Goal: Transaction & Acquisition: Purchase product/service

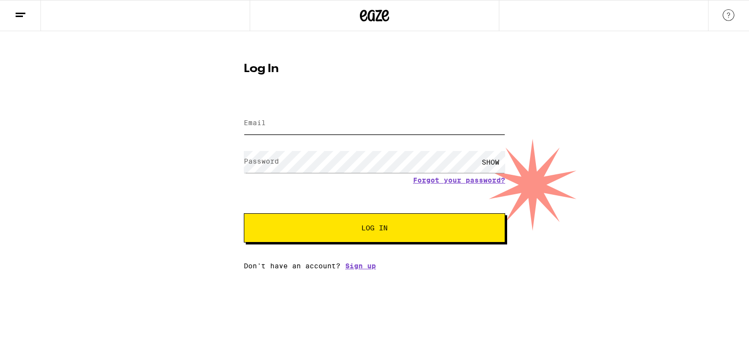
type input "[EMAIL_ADDRESS][DOMAIN_NAME]"
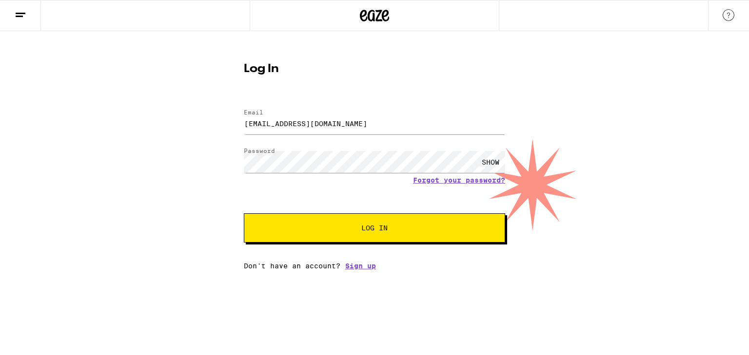
click at [382, 230] on span "Log In" at bounding box center [374, 228] width 26 height 7
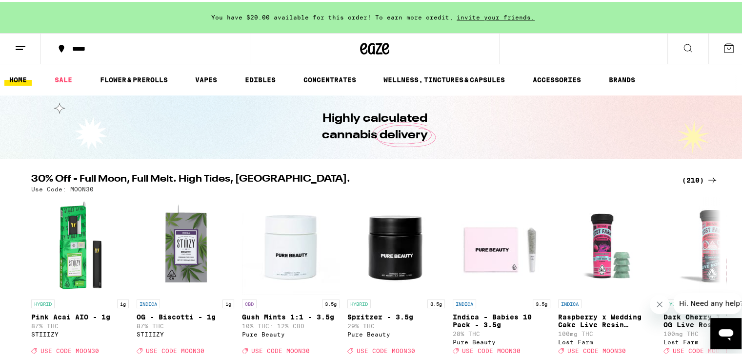
click at [692, 176] on div "(210)" at bounding box center [700, 179] width 36 height 12
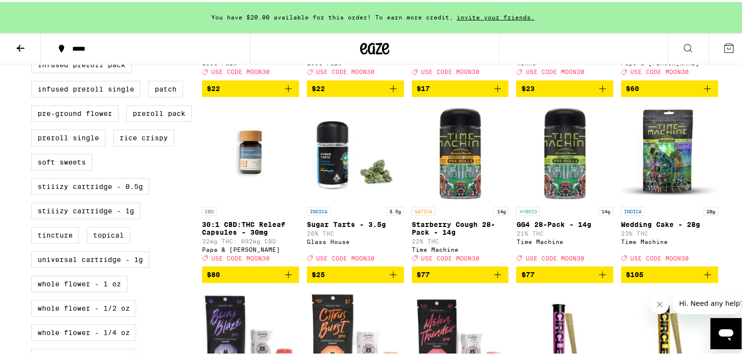
scroll to position [455, 0]
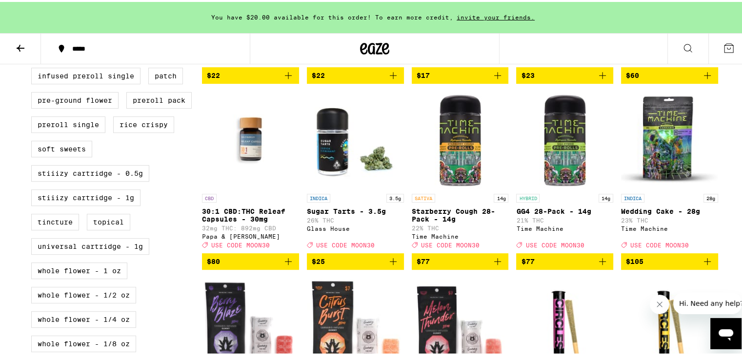
click at [273, 266] on span "$80" at bounding box center [250, 260] width 87 height 12
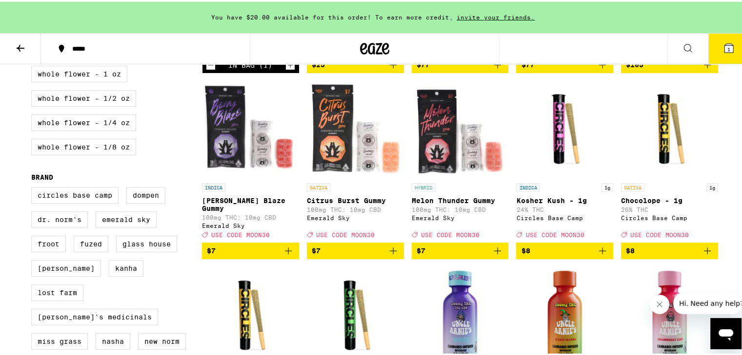
scroll to position [651, 0]
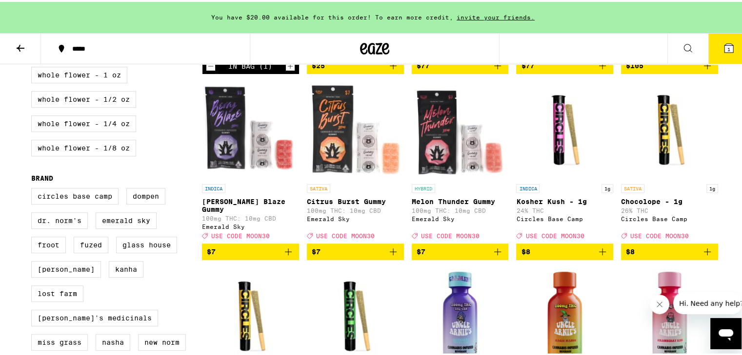
click at [391, 256] on icon "Add to bag" at bounding box center [393, 250] width 12 height 12
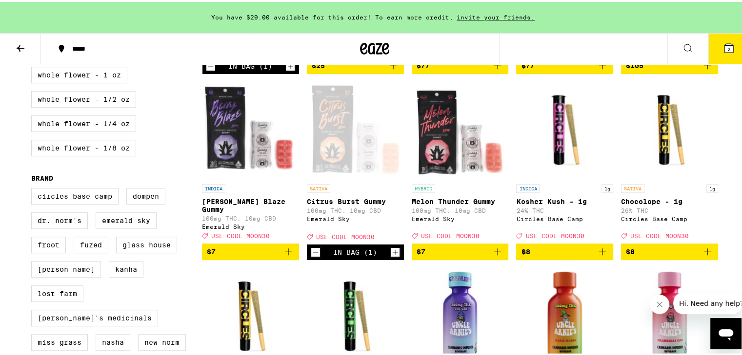
click at [391, 256] on icon "Increment" at bounding box center [395, 251] width 9 height 12
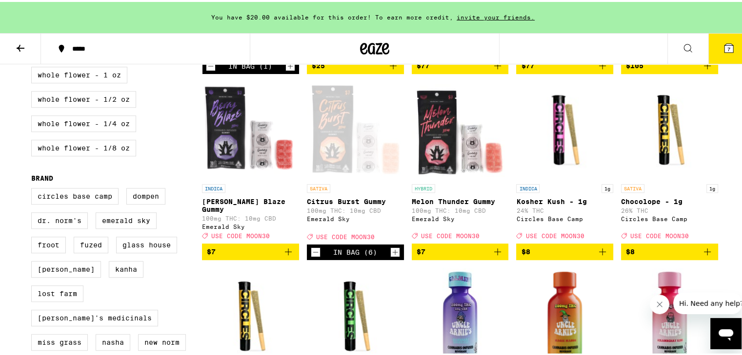
click at [391, 256] on icon "Increment" at bounding box center [395, 251] width 9 height 12
click at [497, 256] on icon "Add to bag" at bounding box center [498, 250] width 12 height 12
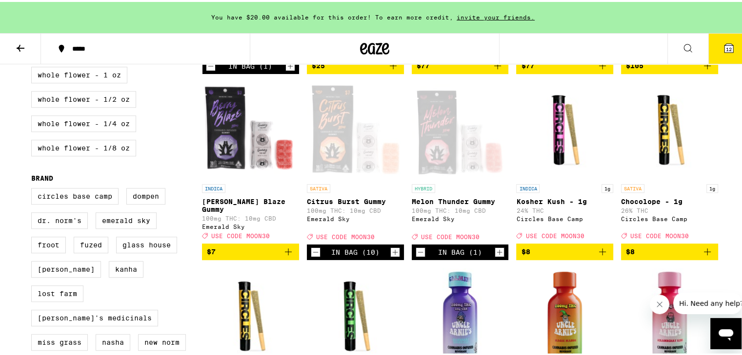
click at [497, 256] on icon "Increment" at bounding box center [499, 251] width 9 height 12
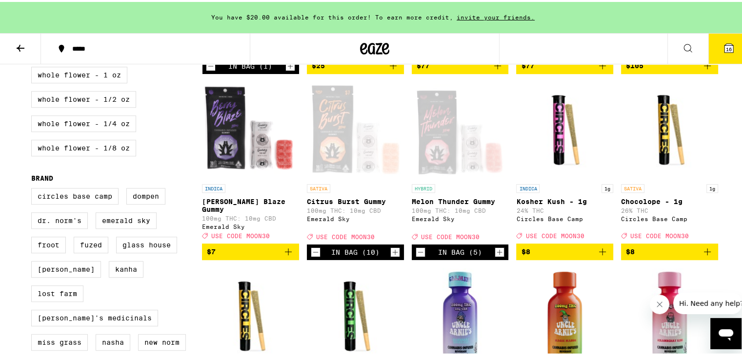
click at [497, 256] on icon "Increment" at bounding box center [499, 251] width 9 height 12
click at [286, 256] on icon "Add to bag" at bounding box center [288, 250] width 12 height 12
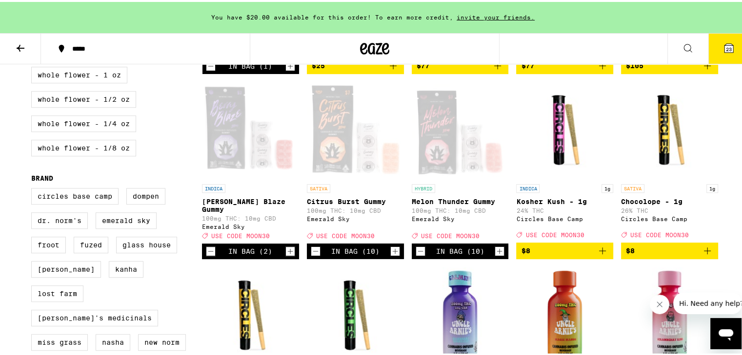
click at [286, 256] on icon "Increment" at bounding box center [290, 250] width 9 height 12
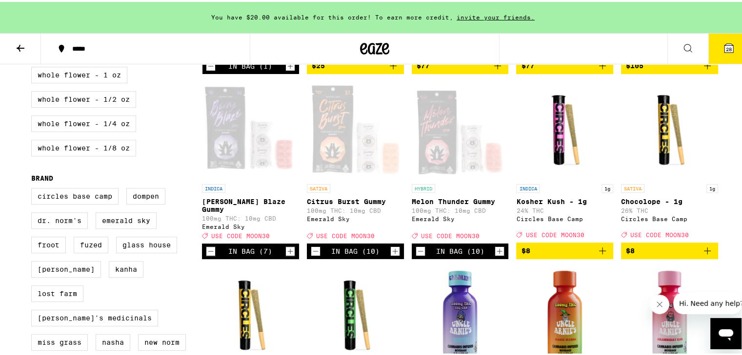
click at [286, 256] on icon "Increment" at bounding box center [290, 250] width 9 height 12
